Goal: Information Seeking & Learning: Check status

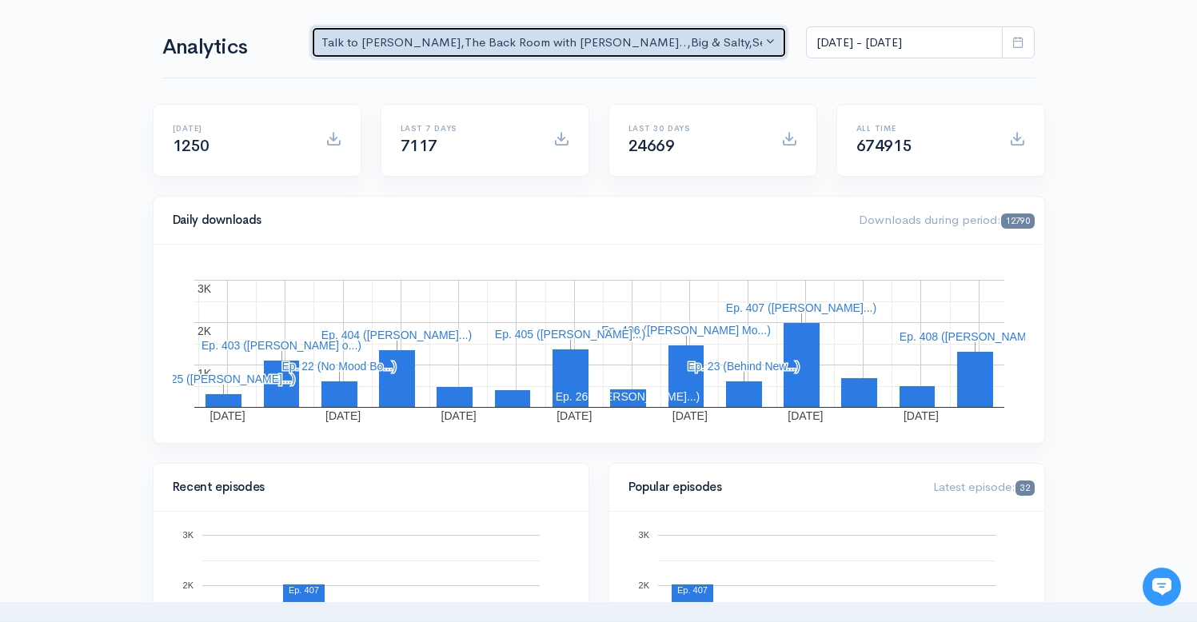
click at [562, 36] on div "Talk to [PERSON_NAME] , The Back Room with [PERSON_NAME].. , Big & Salty , Seri…" at bounding box center [541, 43] width 441 height 18
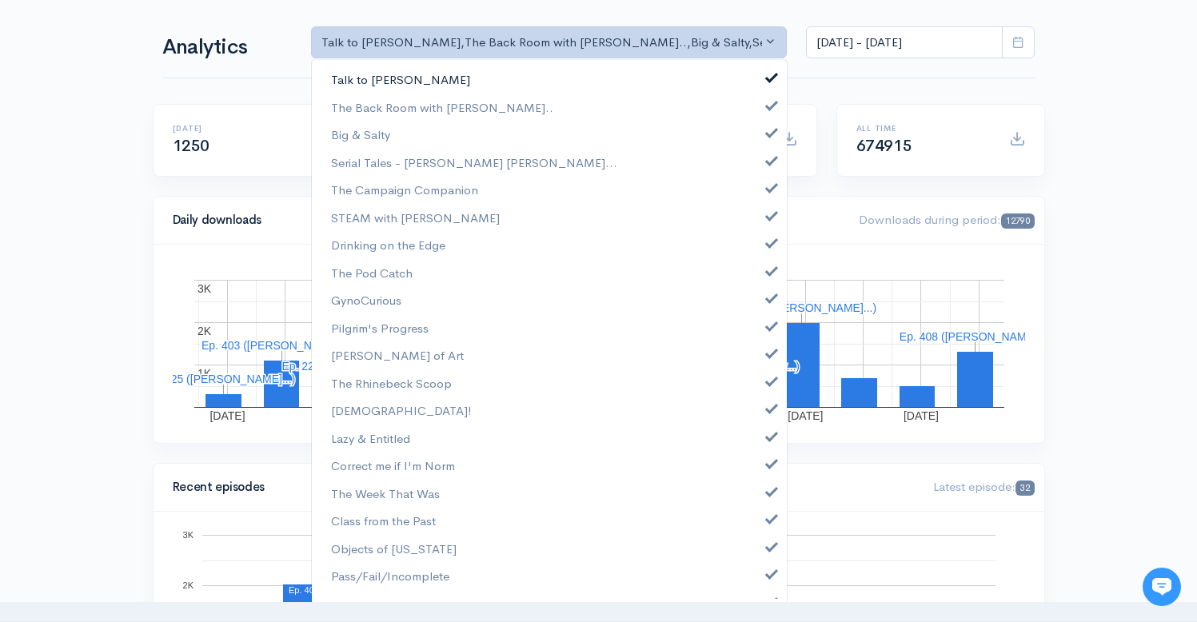
click at [768, 74] on span at bounding box center [771, 76] width 6 height 12
select select "10316"
click at [764, 138] on link "Big & Salty" at bounding box center [549, 135] width 475 height 28
click at [763, 162] on link "Serial Tales - [PERSON_NAME] [PERSON_NAME]..." at bounding box center [549, 163] width 475 height 28
click at [763, 194] on link "The Campaign Companion" at bounding box center [549, 190] width 475 height 28
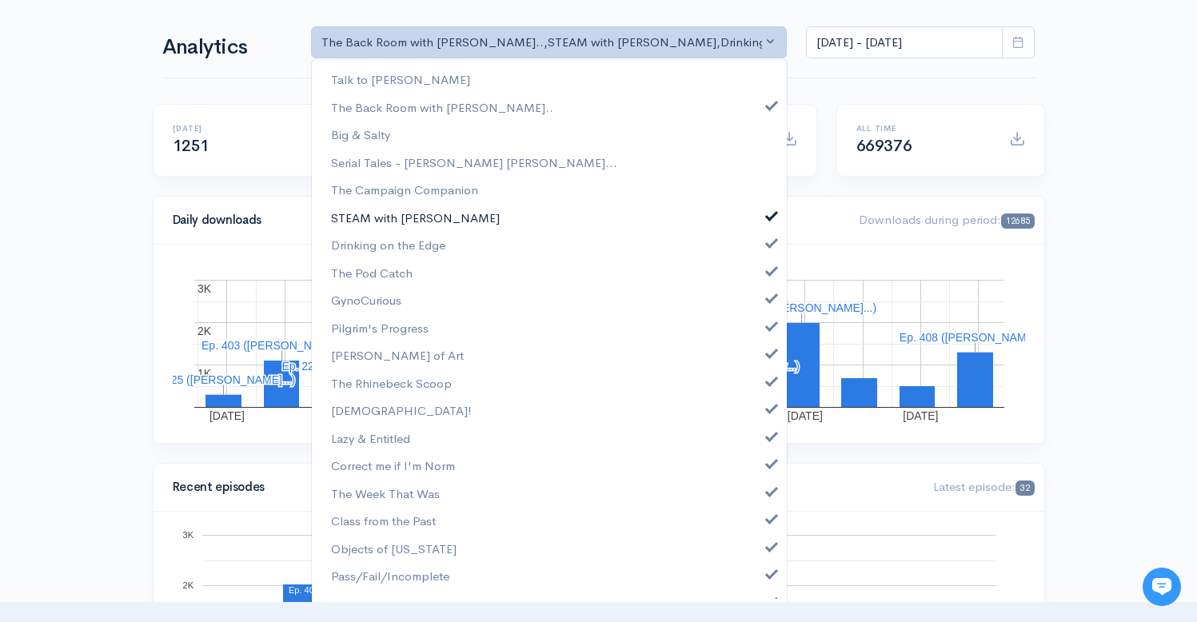
click at [760, 224] on link "STEAM with [PERSON_NAME]" at bounding box center [549, 218] width 475 height 28
click at [768, 241] on span at bounding box center [771, 241] width 6 height 12
click at [768, 273] on span at bounding box center [771, 269] width 6 height 12
click at [760, 304] on link "GynoCurious" at bounding box center [549, 300] width 475 height 28
click at [760, 345] on link "[PERSON_NAME] of Art" at bounding box center [549, 355] width 475 height 28
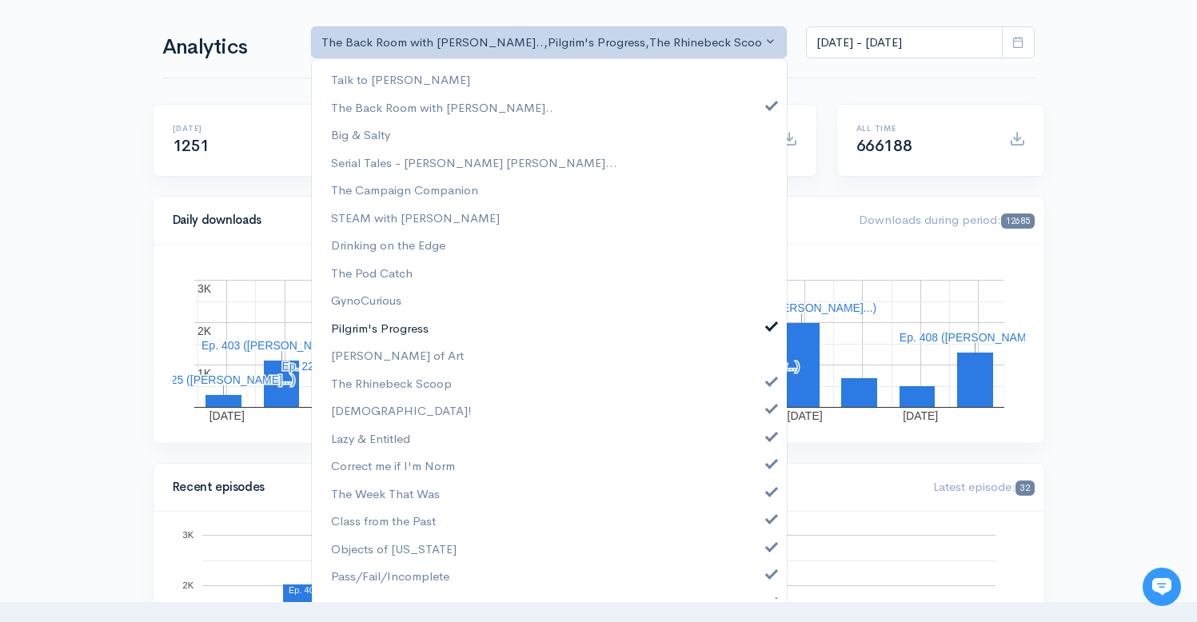
click at [768, 329] on span at bounding box center [771, 324] width 6 height 12
click at [768, 374] on span at bounding box center [771, 379] width 6 height 12
click at [760, 413] on link "[DEMOGRAPHIC_DATA]!" at bounding box center [549, 411] width 475 height 28
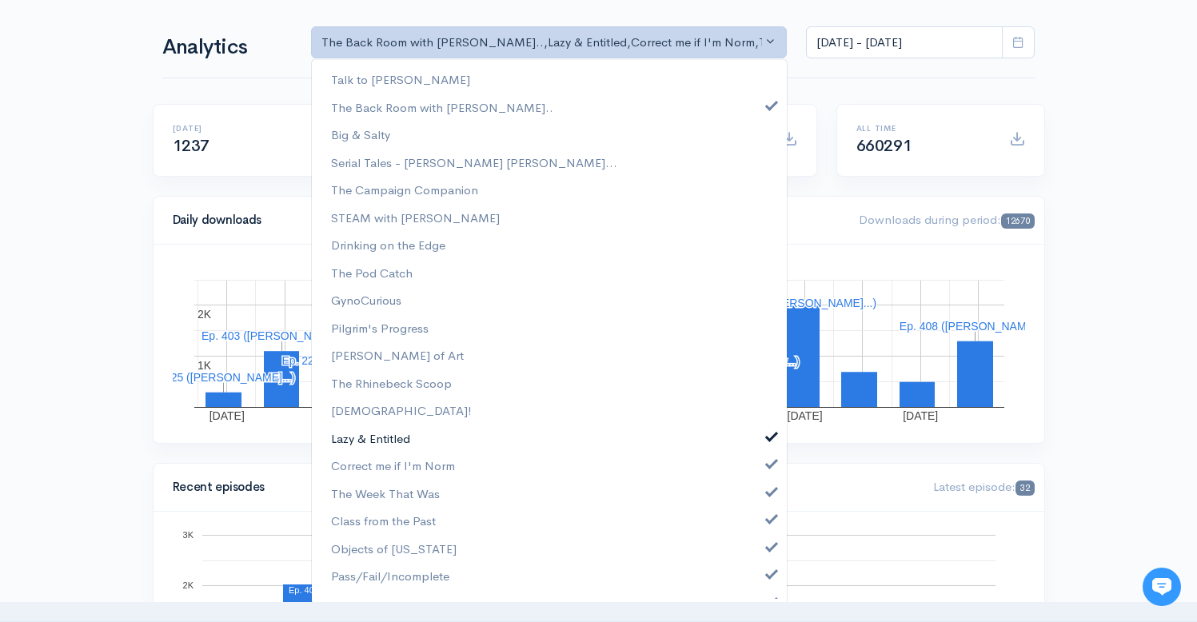
click at [760, 447] on link "Lazy & Entitled" at bounding box center [549, 439] width 475 height 28
click at [760, 475] on link "Correct me if I'm Norm" at bounding box center [549, 466] width 475 height 28
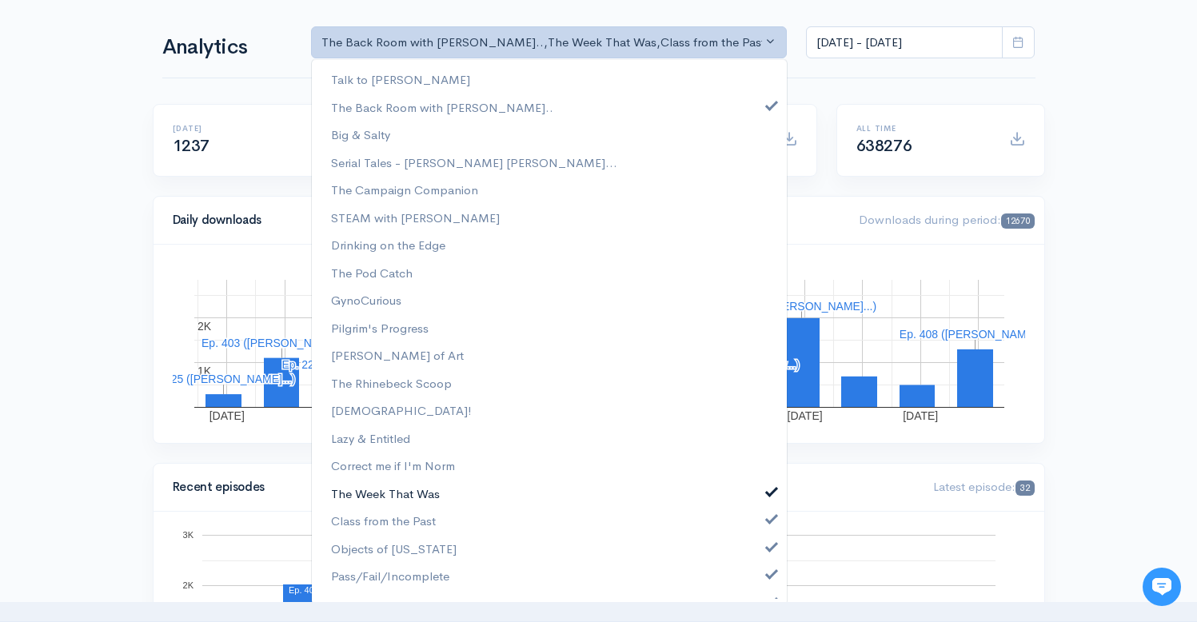
click at [760, 501] on link "The Week That Was" at bounding box center [549, 494] width 475 height 28
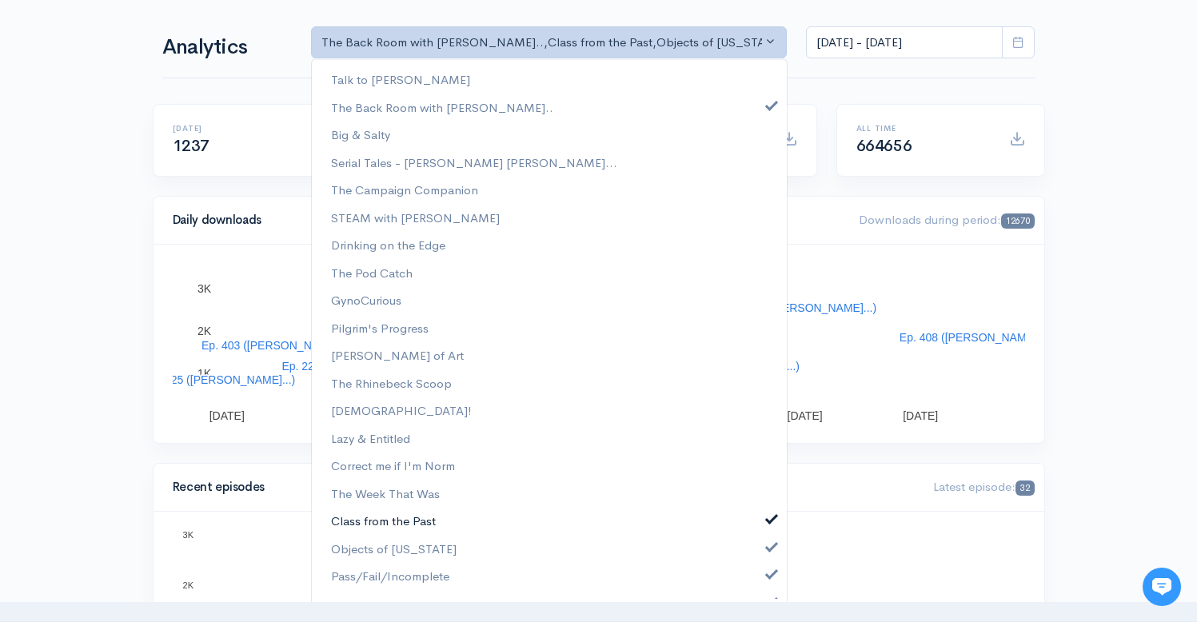
click at [760, 525] on link "Class from the Past" at bounding box center [549, 521] width 475 height 28
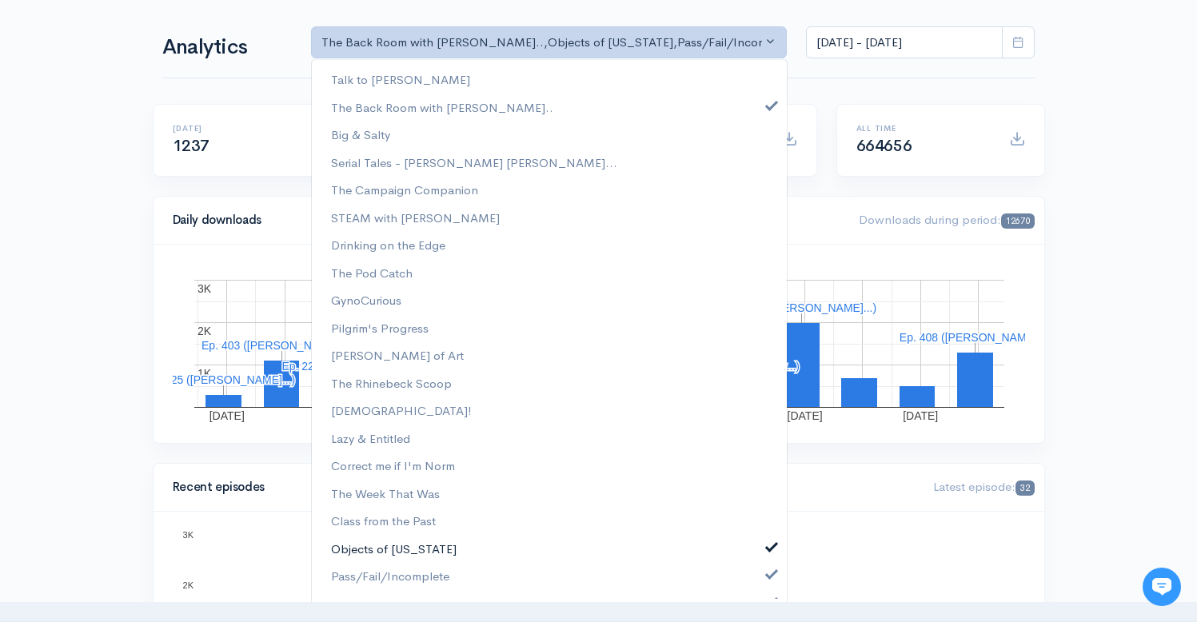
click at [768, 549] on span at bounding box center [771, 545] width 6 height 12
click at [768, 575] on span at bounding box center [771, 572] width 6 height 12
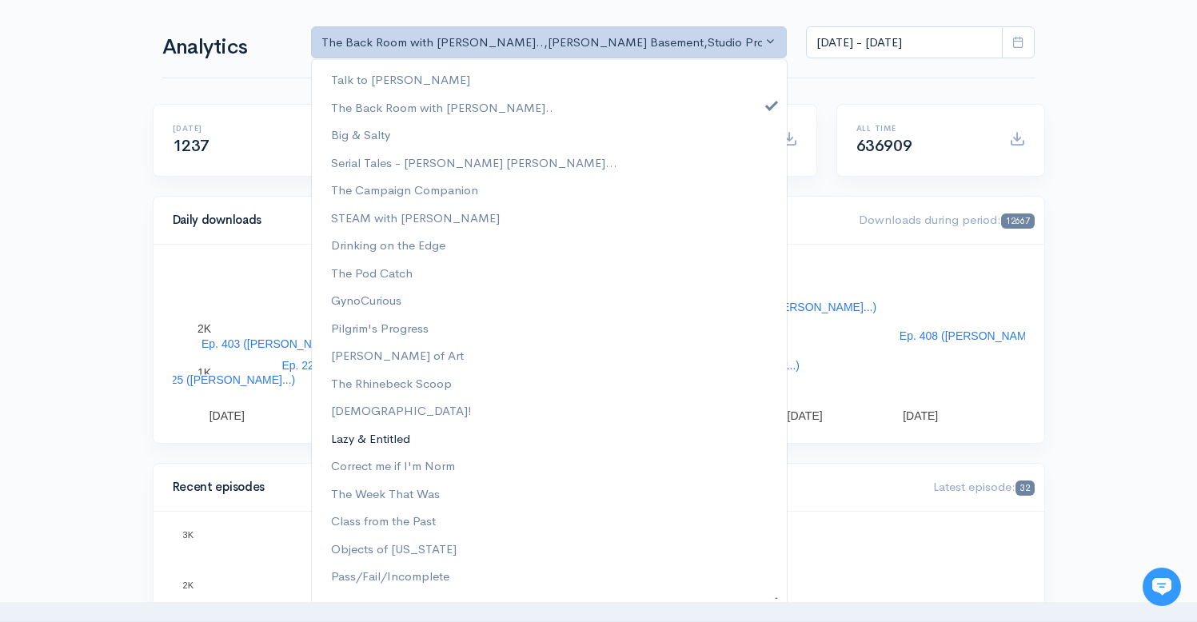
scroll to position [130, 0]
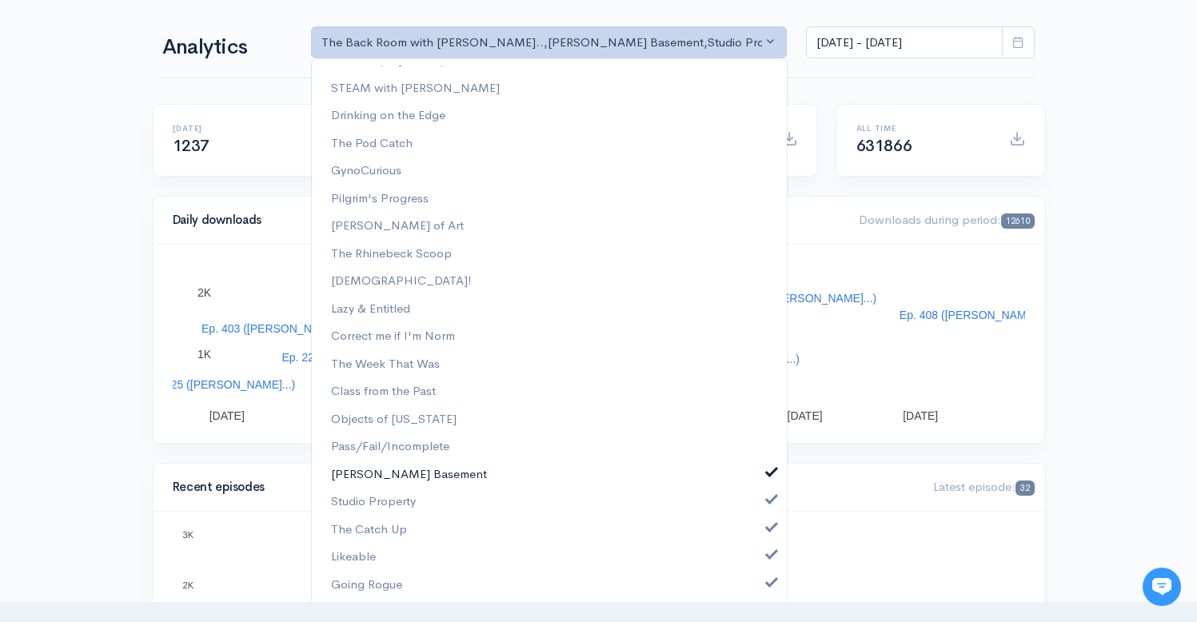
click at [755, 465] on link "[PERSON_NAME] Basement" at bounding box center [549, 475] width 475 height 28
click at [768, 501] on span at bounding box center [771, 498] width 6 height 12
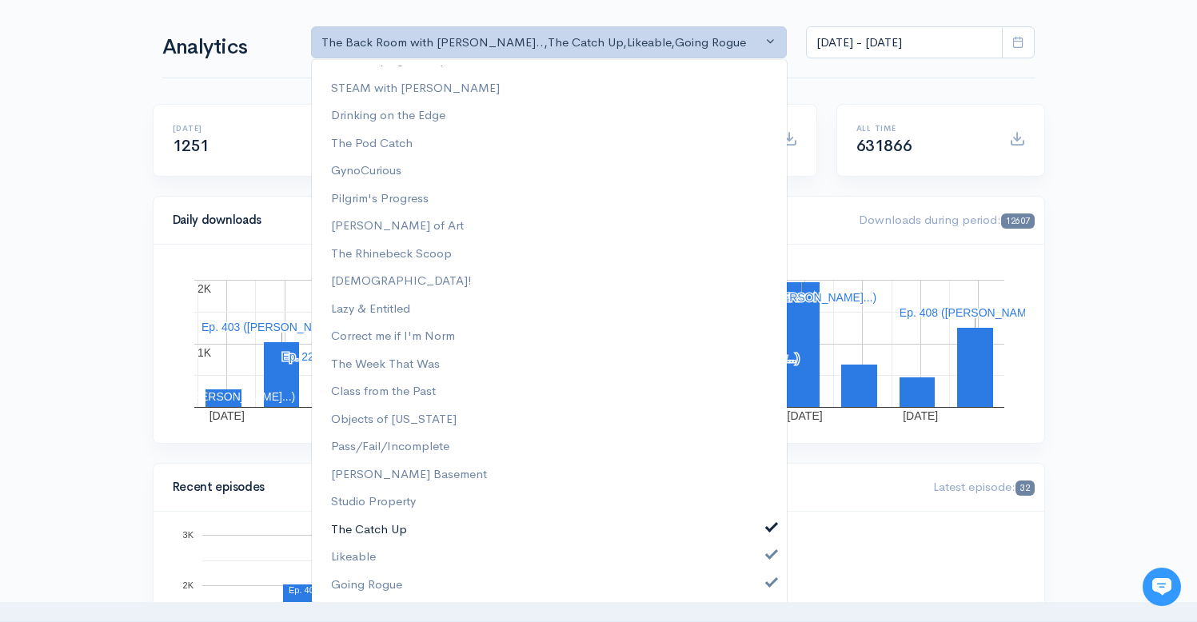
click at [757, 538] on link "The Catch Up" at bounding box center [549, 530] width 475 height 28
click at [757, 563] on link "Likeable" at bounding box center [549, 557] width 475 height 28
click at [768, 580] on span at bounding box center [771, 581] width 6 height 12
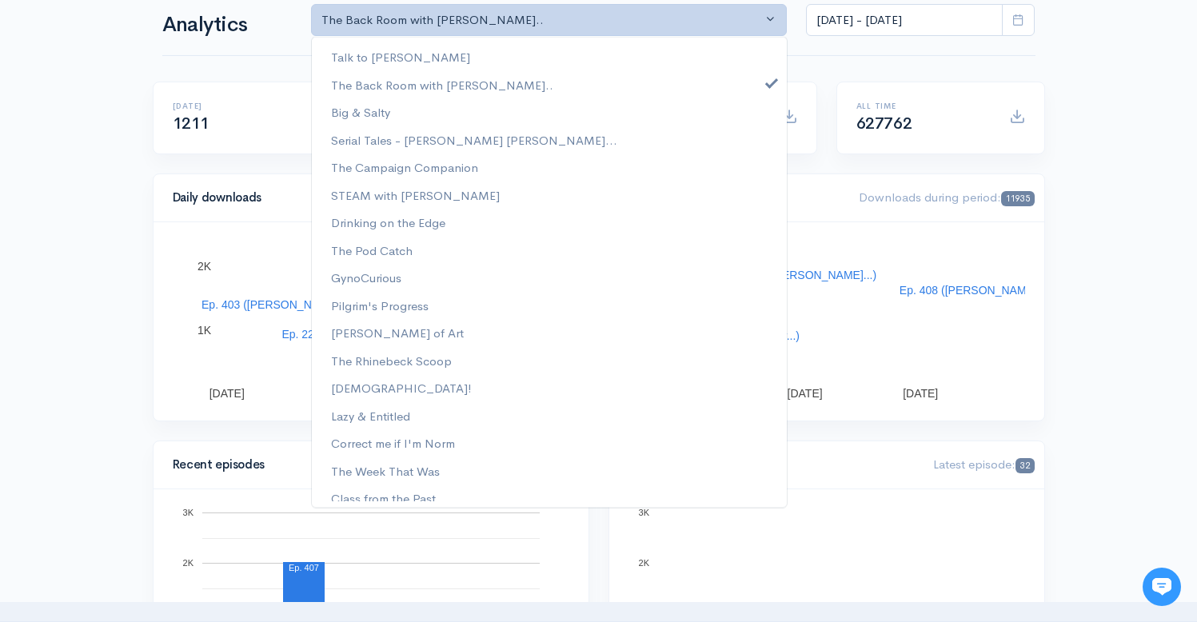
scroll to position [0, 0]
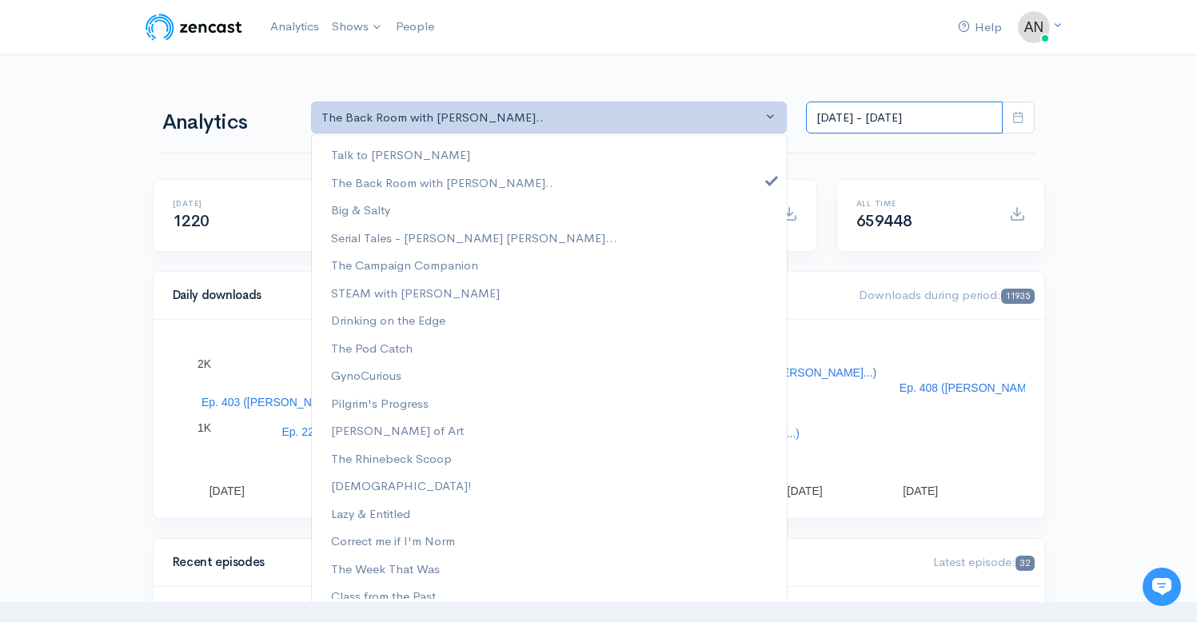
click at [875, 121] on input "[DATE] - [DATE]" at bounding box center [904, 118] width 197 height 33
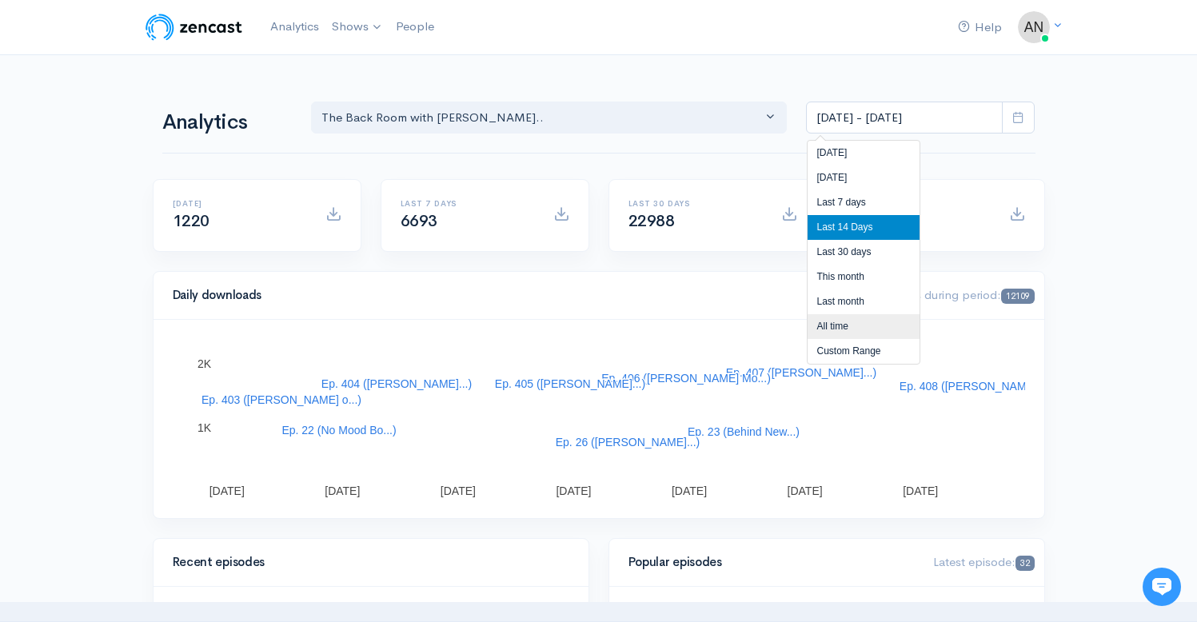
click at [834, 333] on li "All time" at bounding box center [864, 326] width 112 height 25
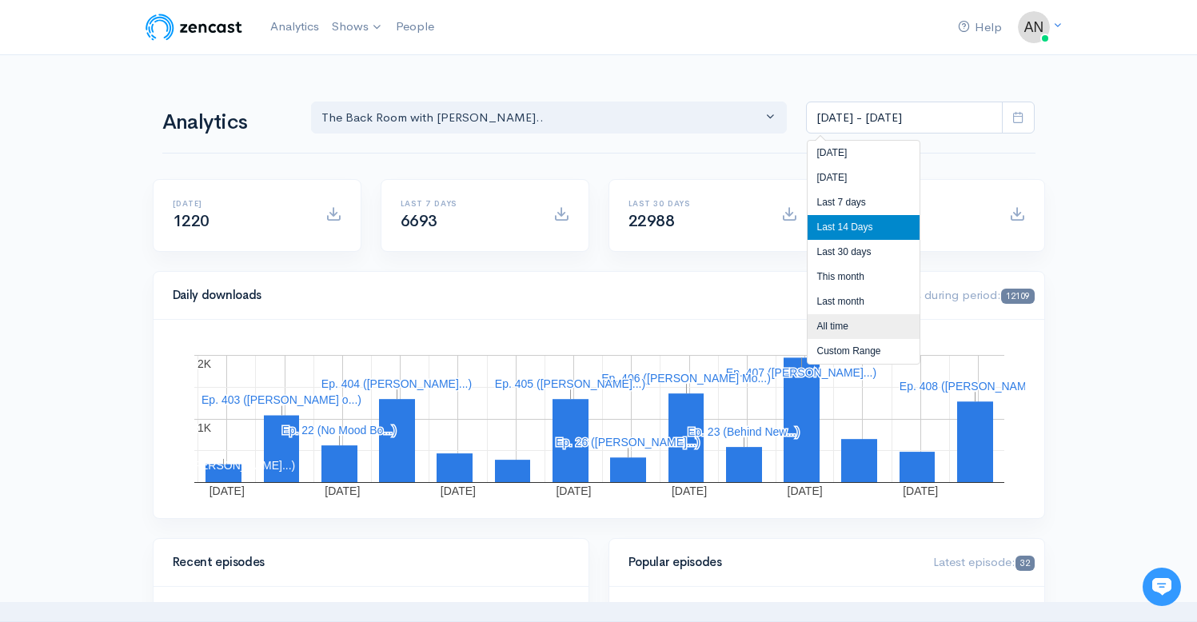
type input "[DATE] - [DATE]"
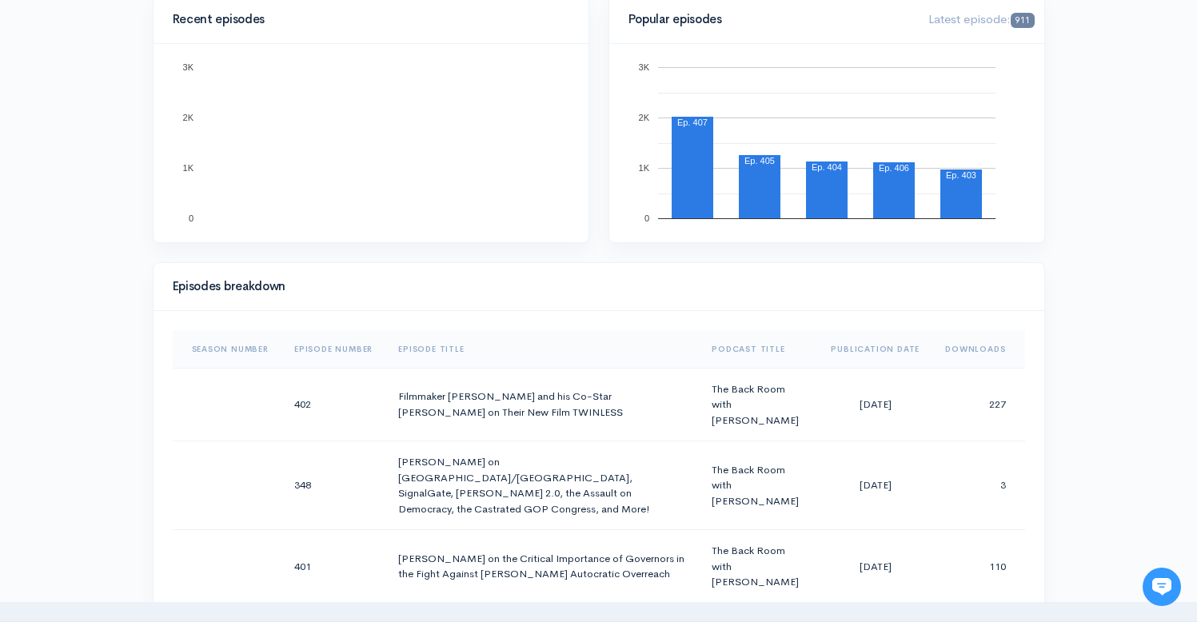
scroll to position [750, 0]
